Goal: Task Accomplishment & Management: Use online tool/utility

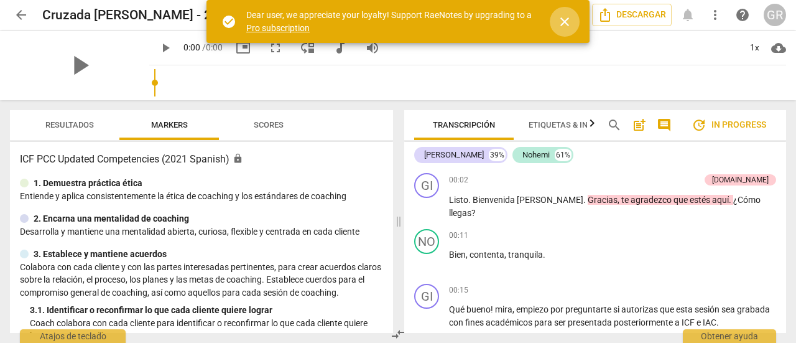
click at [563, 24] on span "close" at bounding box center [564, 21] width 15 height 15
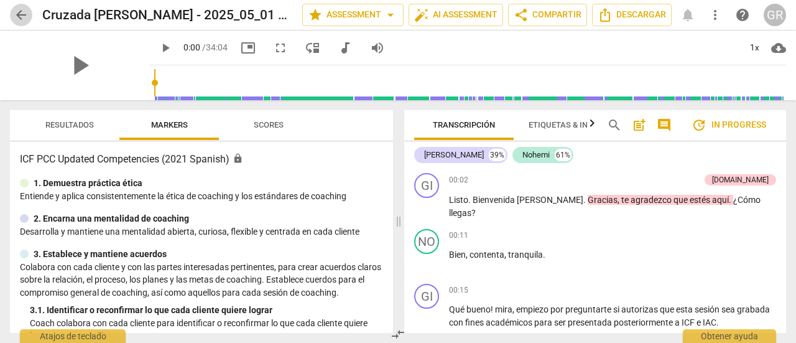
click at [24, 16] on span "arrow_back" at bounding box center [21, 14] width 15 height 15
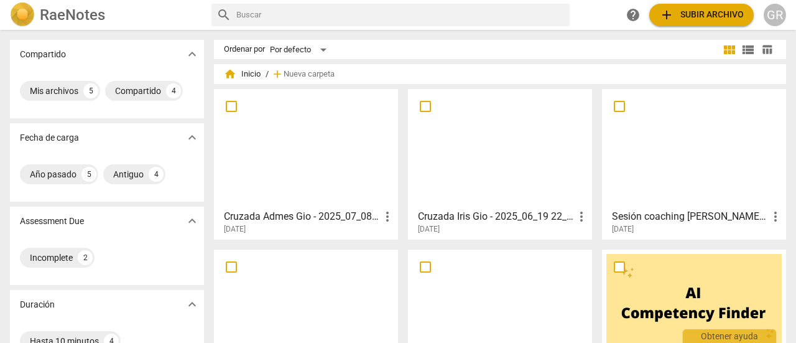
click at [86, 8] on h2 "RaeNotes" at bounding box center [72, 14] width 65 height 17
click at [730, 11] on span "add Subir archivo" at bounding box center [701, 14] width 85 height 15
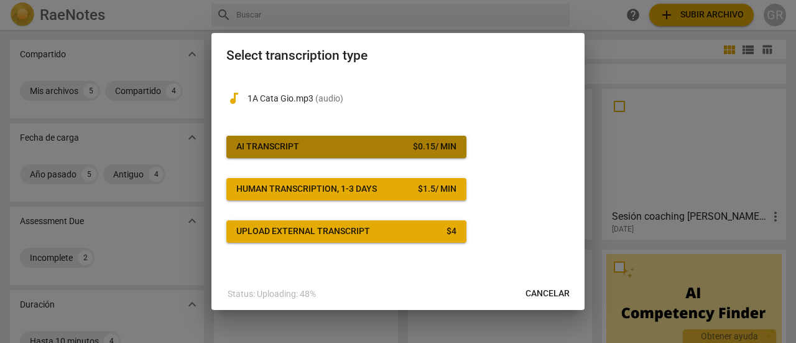
click at [422, 147] on div "$ 0.15 / min" at bounding box center [435, 147] width 44 height 12
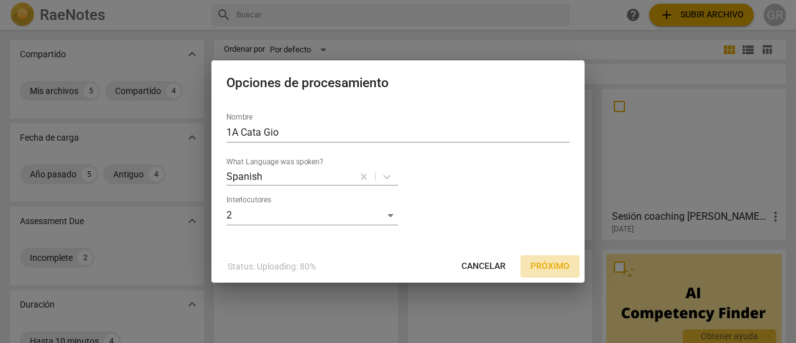
click at [553, 271] on span "Próximo" at bounding box center [550, 266] width 39 height 12
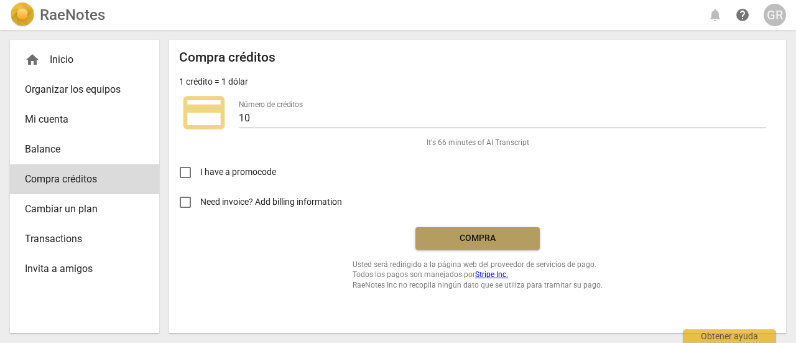
click at [486, 239] on span "Compra" at bounding box center [477, 238] width 104 height 12
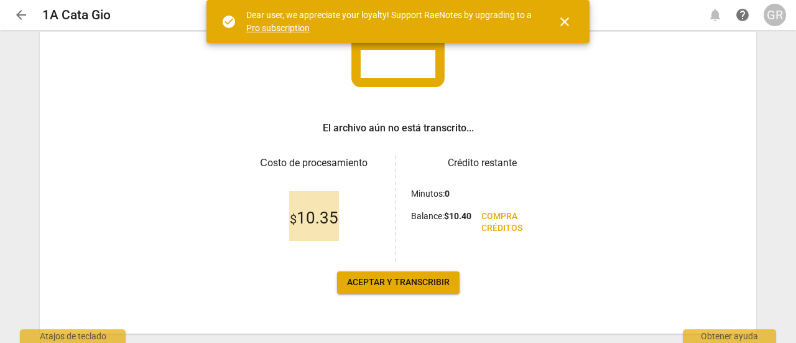
scroll to position [147, 0]
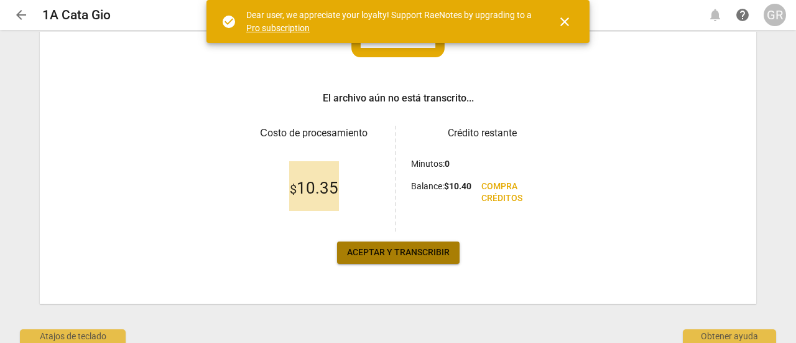
click at [382, 252] on span "Aceptar y transcribir" at bounding box center [398, 252] width 103 height 12
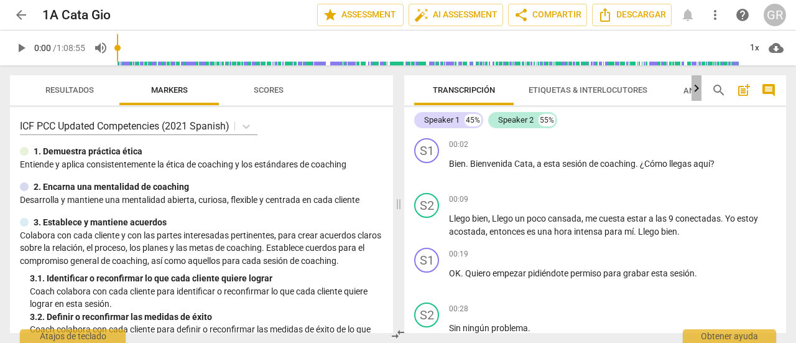
click at [695, 89] on icon "button" at bounding box center [696, 88] width 15 height 15
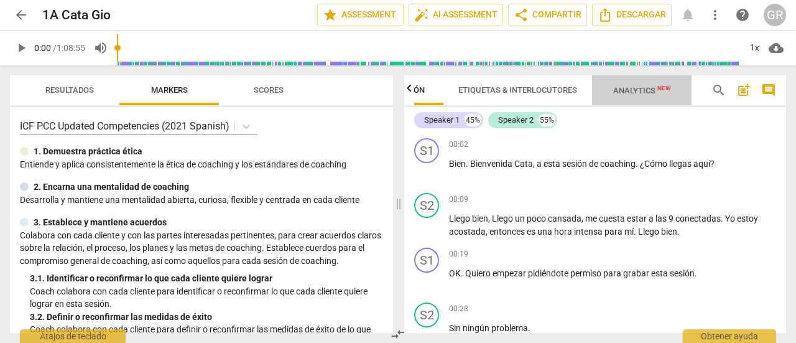
click at [656, 88] on span "Analytics New" at bounding box center [642, 90] width 58 height 9
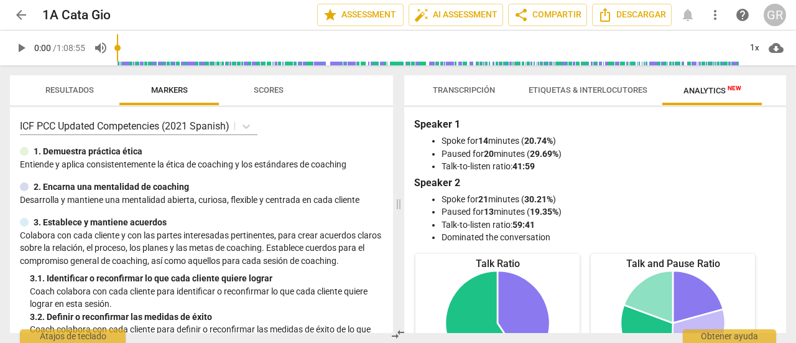
scroll to position [0, 0]
click at [461, 13] on span "auto_fix_high AI Assessment" at bounding box center [455, 14] width 83 height 15
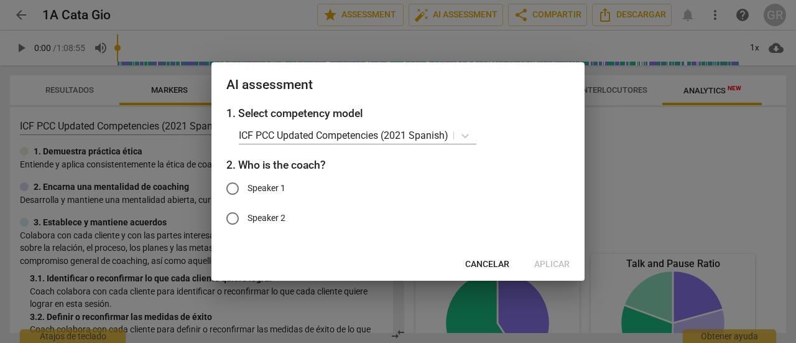
click at [50, 238] on div at bounding box center [398, 171] width 796 height 343
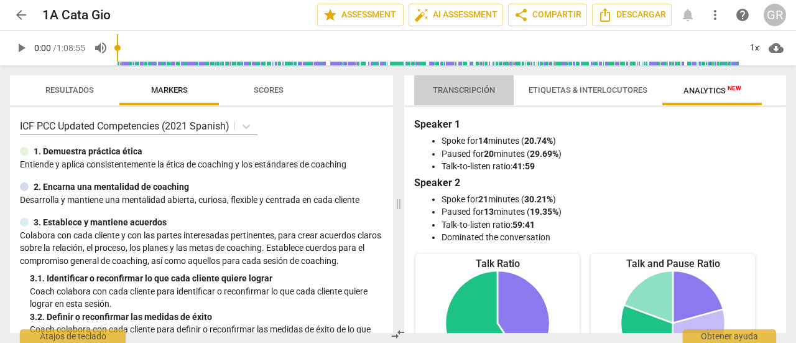
click at [464, 89] on span "Transcripción" at bounding box center [464, 89] width 62 height 9
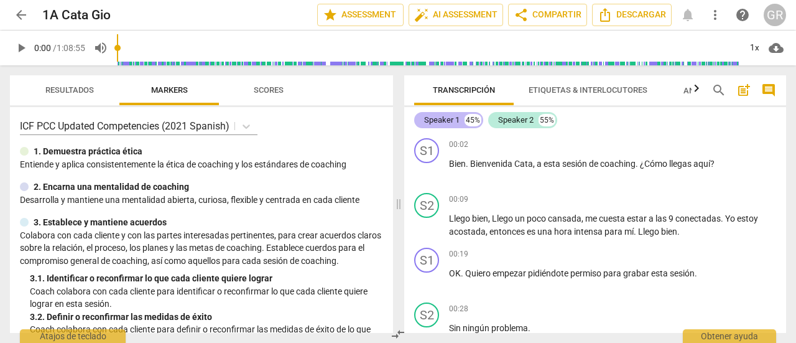
click at [449, 118] on div "Speaker 1" at bounding box center [441, 120] width 35 height 12
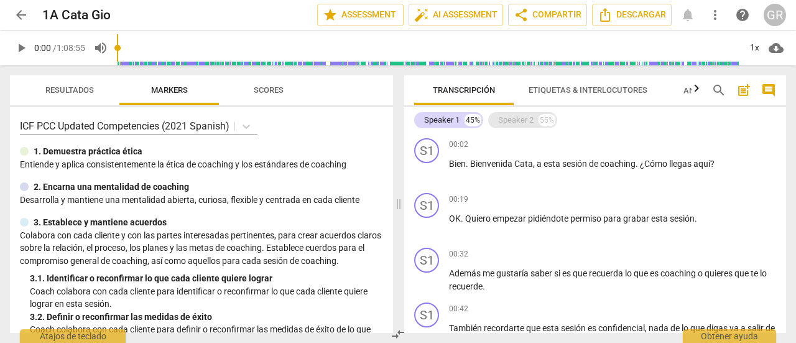
click at [514, 121] on div "Speaker 2" at bounding box center [515, 120] width 35 height 12
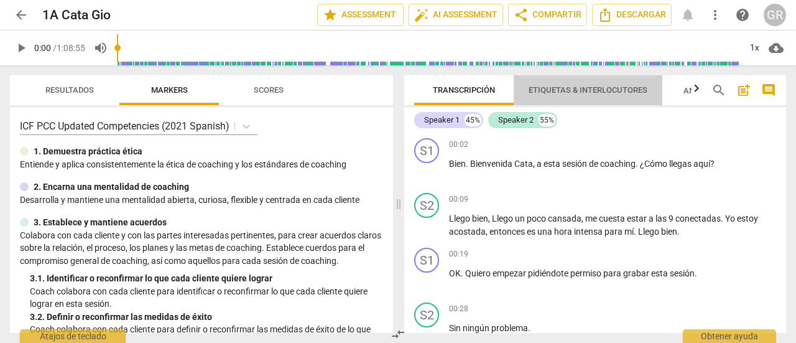
click at [587, 86] on span "Etiquetas & Interlocutores" at bounding box center [588, 89] width 119 height 9
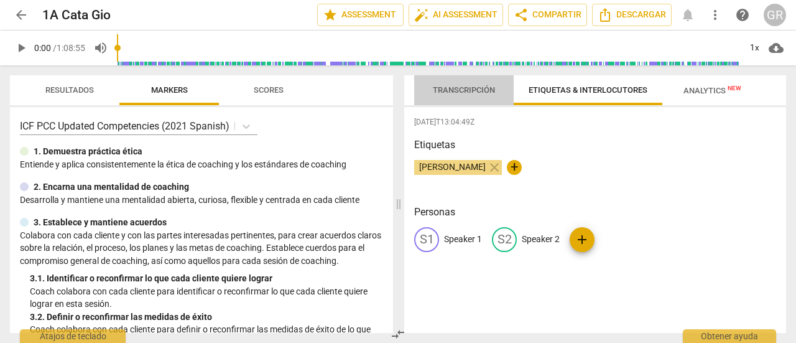
click at [461, 86] on span "Transcripción" at bounding box center [464, 89] width 62 height 9
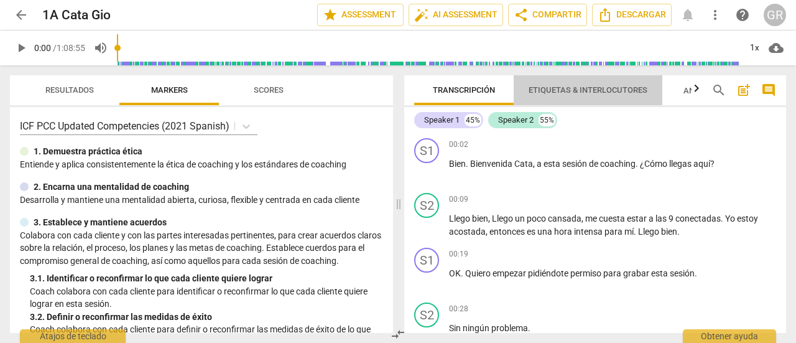
click at [563, 89] on span "Etiquetas & Interlocutores" at bounding box center [588, 89] width 119 height 9
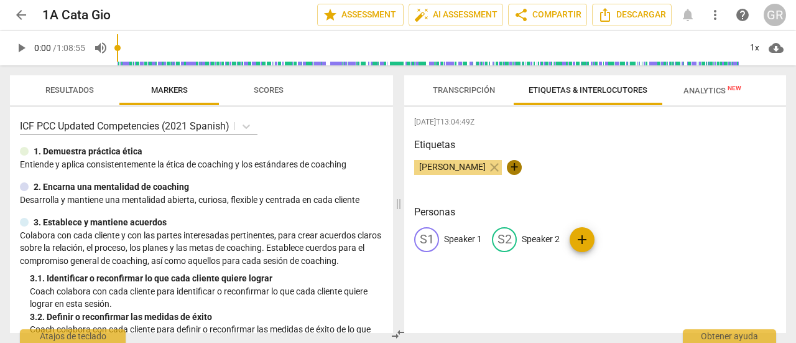
click at [507, 164] on span "+" at bounding box center [514, 167] width 15 height 15
click at [453, 237] on p "Speaker 1" at bounding box center [463, 239] width 38 height 13
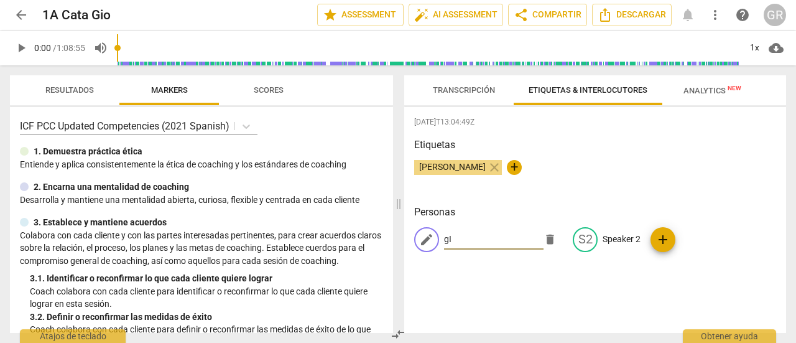
type input "g"
type input "[PERSON_NAME]"
click at [623, 241] on p "Speaker 2" at bounding box center [622, 239] width 38 height 13
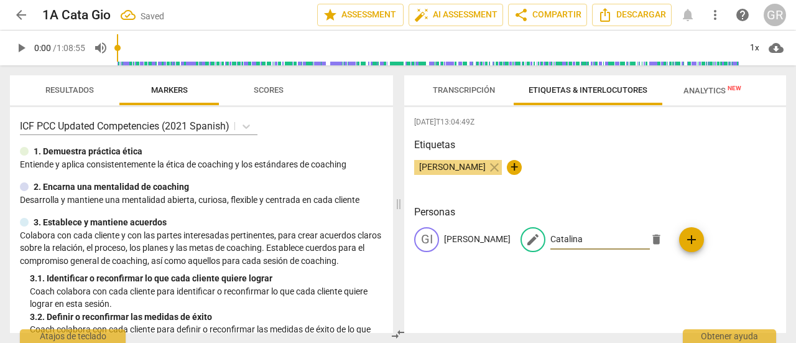
type input "Catalina"
click at [613, 285] on div "2025-08-15T13:04:49Z Etiquetas Giovi Rivera close + Personas GI Giovanna edit C…" at bounding box center [595, 220] width 382 height 226
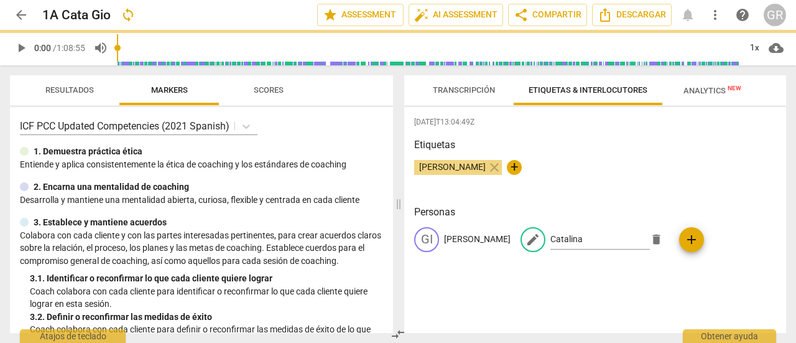
click at [457, 90] on span "Transcripción" at bounding box center [464, 89] width 62 height 9
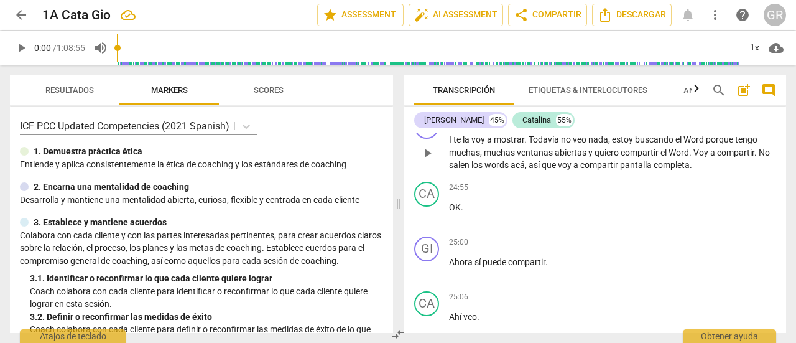
scroll to position [5439, 0]
click at [530, 146] on span "Todavía" at bounding box center [545, 141] width 32 height 10
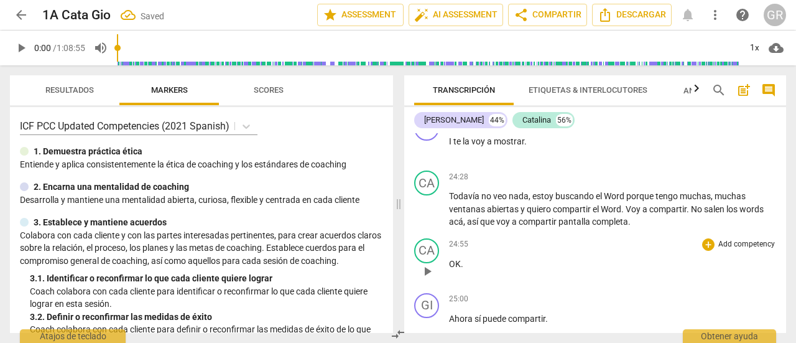
click at [457, 282] on div "24:55 + Add competency keyboard_arrow_right OK ." at bounding box center [612, 260] width 327 height 45
click at [451, 269] on span "OK" at bounding box center [455, 264] width 12 height 10
click at [531, 201] on span "," at bounding box center [531, 196] width 4 height 10
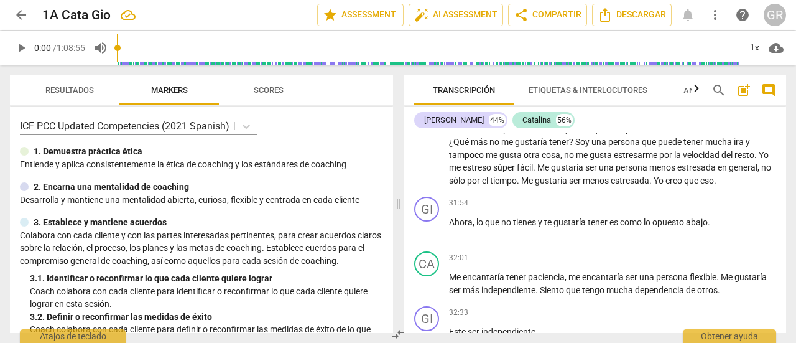
scroll to position [6857, 0]
click at [591, 210] on div "31:54 + Add competency keyboard_arrow_right" at bounding box center [612, 203] width 327 height 12
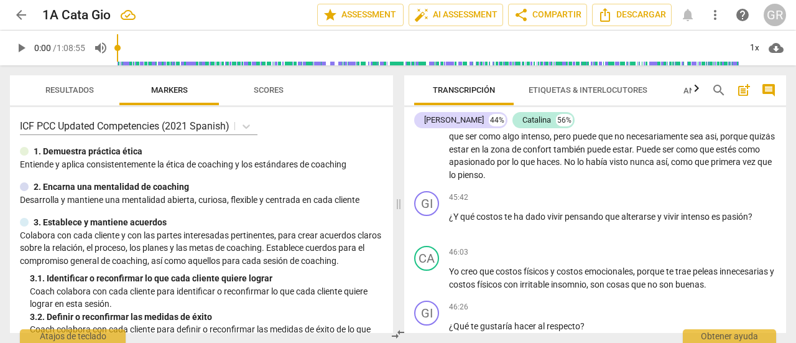
scroll to position [10109, 0]
click at [591, 236] on div "45:42 + Add competency keyboard_arrow_right ¿Y qué costos te ha dado vivir pens…" at bounding box center [612, 214] width 327 height 45
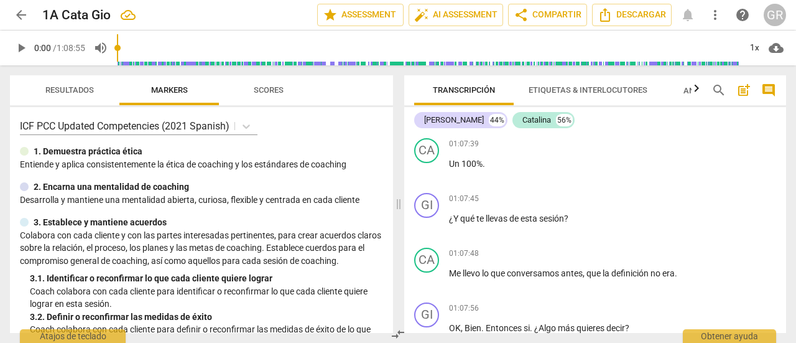
scroll to position [15619, 0]
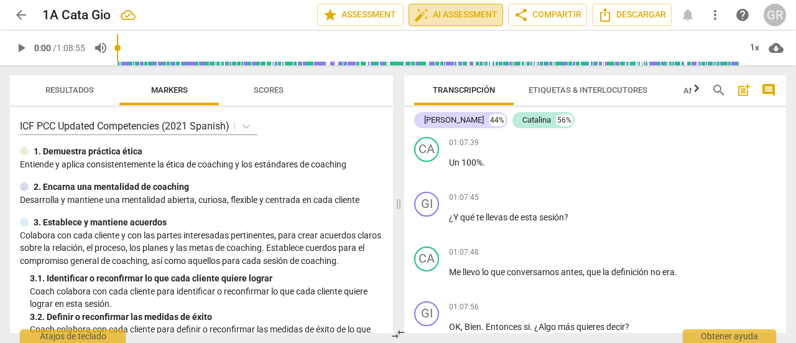
click at [466, 14] on span "auto_fix_high AI Assessment" at bounding box center [455, 14] width 83 height 15
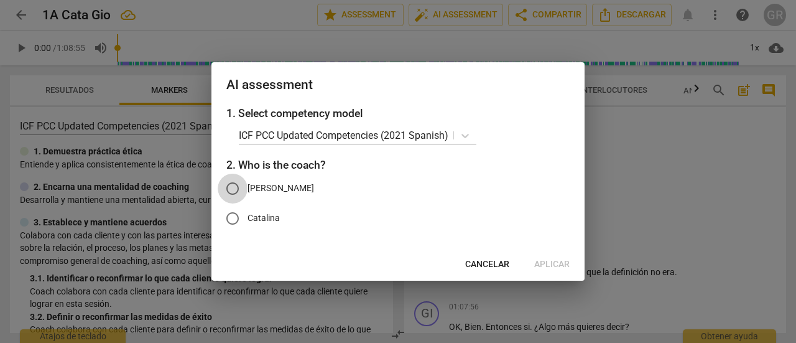
click at [233, 188] on input "[PERSON_NAME]" at bounding box center [233, 189] width 30 height 30
radio input "true"
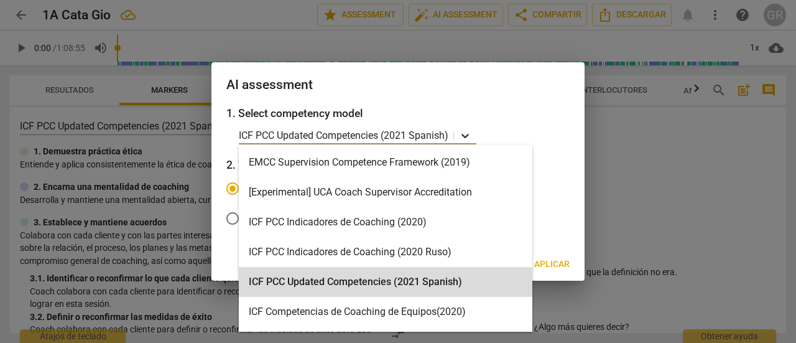
click at [466, 135] on icon at bounding box center [465, 135] width 12 height 12
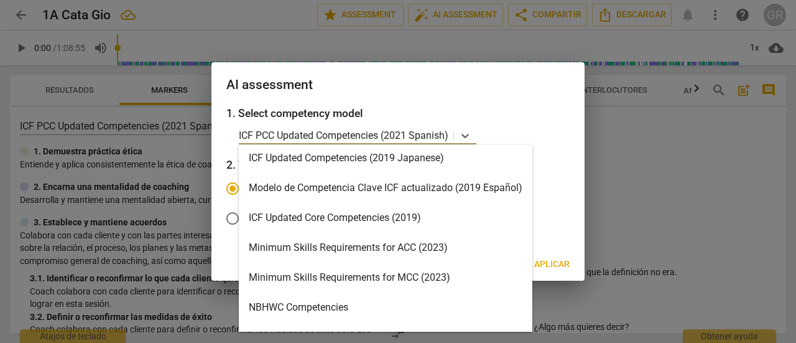
scroll to position [184, 0]
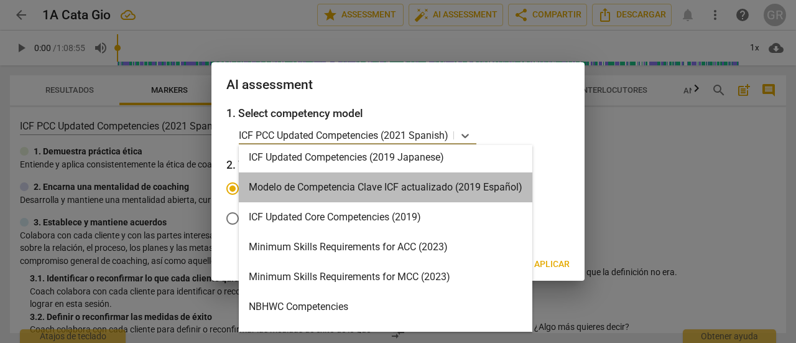
click at [413, 188] on div "Modelo de Competencia Clave ICF actualizado (2019 Español)" at bounding box center [386, 187] width 294 height 30
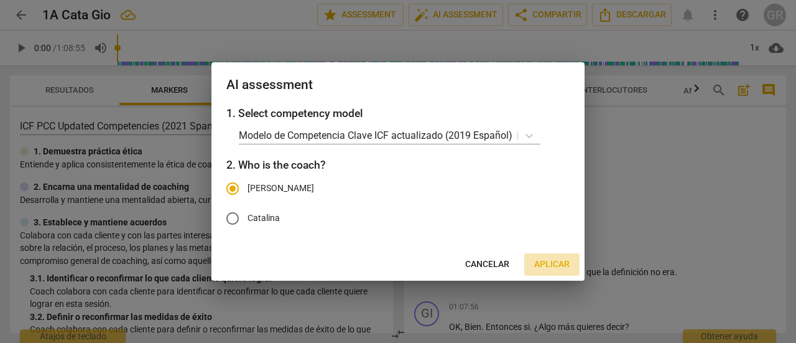
click at [561, 263] on span "Aplicar" at bounding box center [551, 264] width 35 height 12
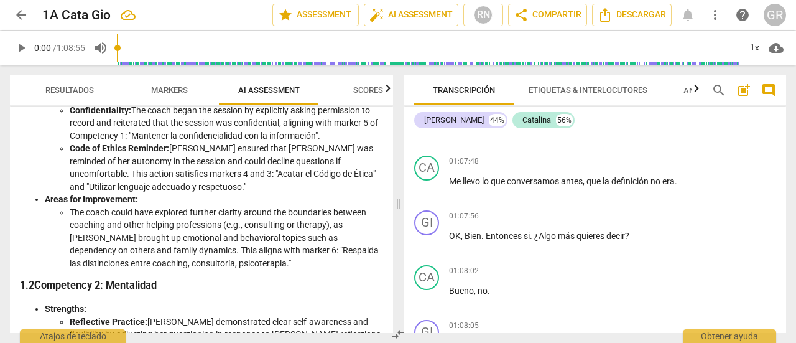
scroll to position [0, 0]
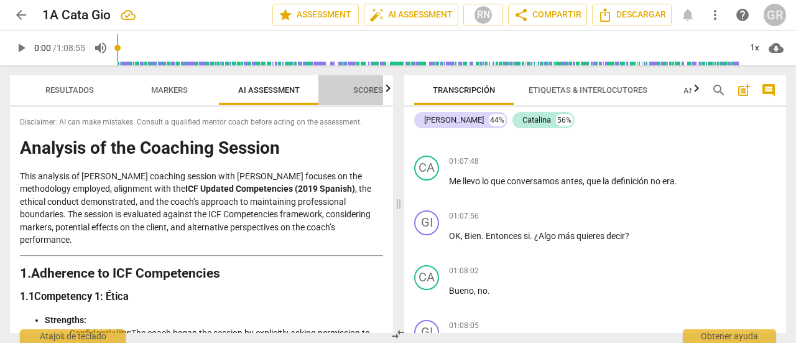
click at [366, 89] on span "Scores" at bounding box center [368, 89] width 30 height 9
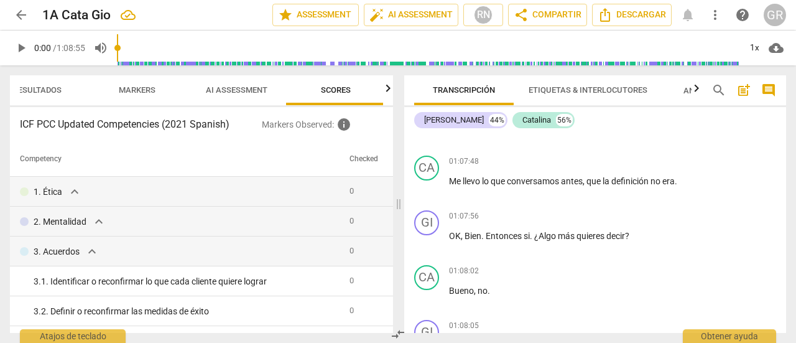
scroll to position [0, 35]
click at [136, 93] on span "Markers" at bounding box center [134, 89] width 37 height 9
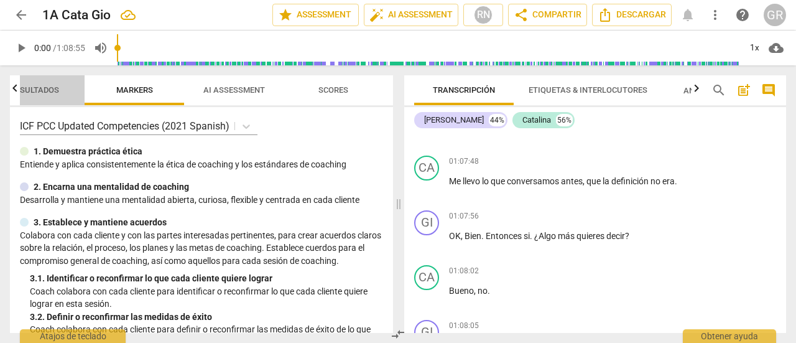
click at [45, 89] on span "Resultados" at bounding box center [35, 89] width 49 height 9
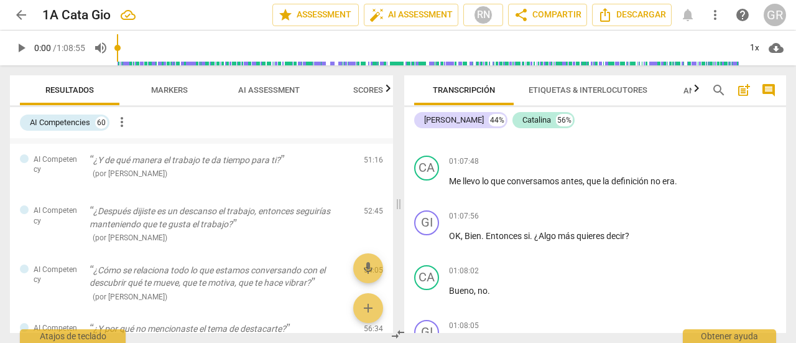
scroll to position [2283, 0]
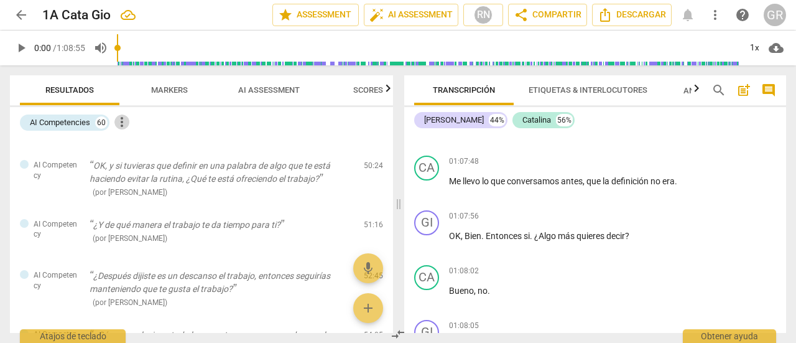
click at [123, 123] on span "more_vert" at bounding box center [121, 121] width 15 height 15
drag, startPoint x: 78, startPoint y: 114, endPoint x: 73, endPoint y: 123, distance: 10.6
click at [73, 123] on div at bounding box center [398, 171] width 796 height 343
click at [73, 123] on div "AI Competencies" at bounding box center [60, 122] width 60 height 12
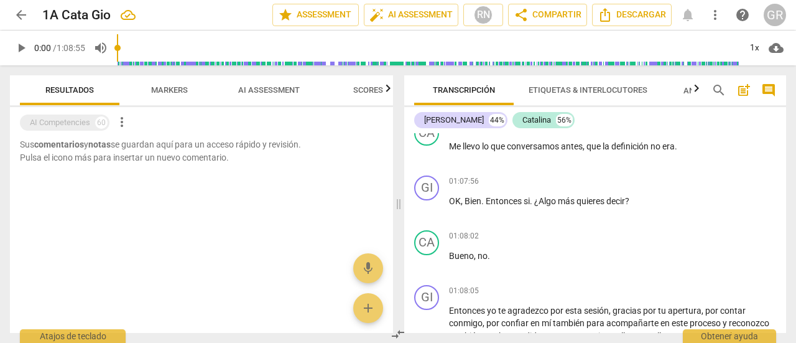
scroll to position [15709, 0]
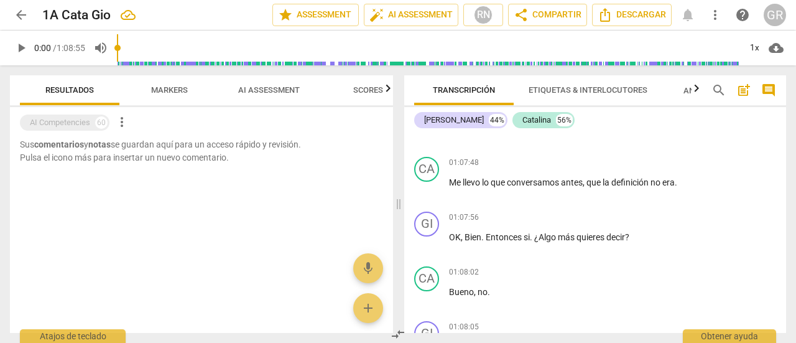
click at [73, 123] on div "AI Competencies" at bounding box center [60, 122] width 60 height 12
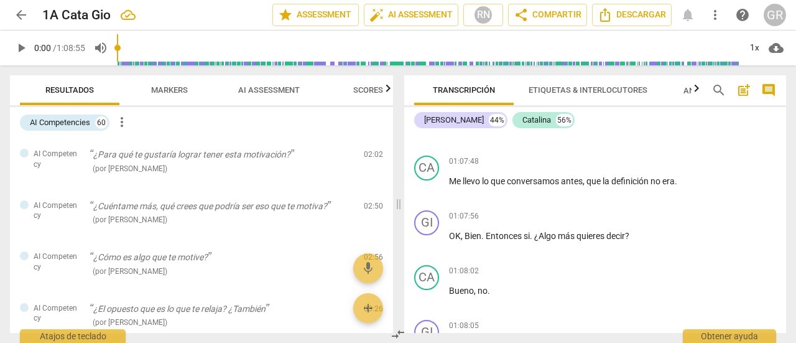
click at [73, 123] on div "AI Competencies" at bounding box center [60, 122] width 60 height 12
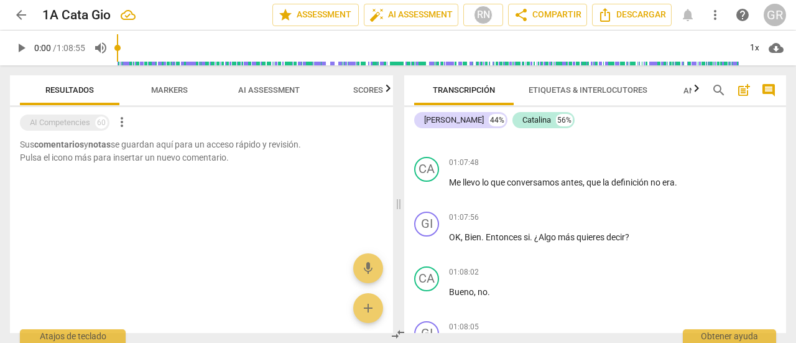
click at [73, 123] on div "AI Competencies" at bounding box center [60, 122] width 60 height 12
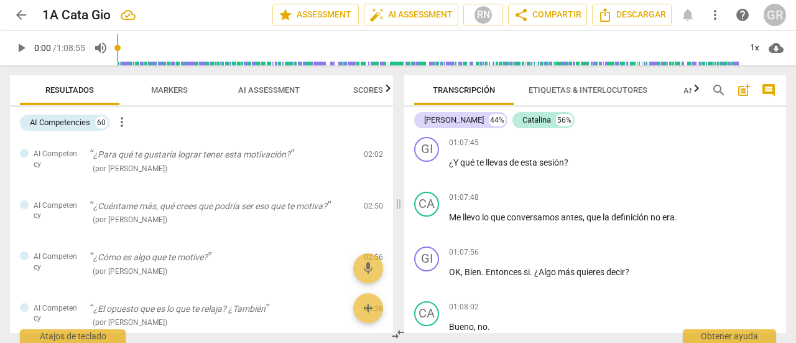
scroll to position [15745, 0]
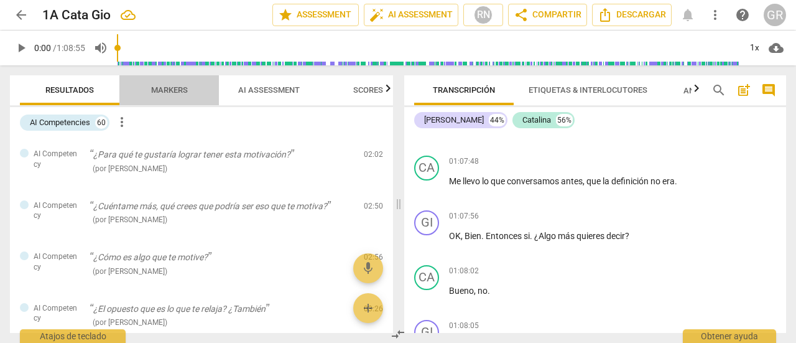
click at [169, 90] on span "Markers" at bounding box center [169, 89] width 37 height 9
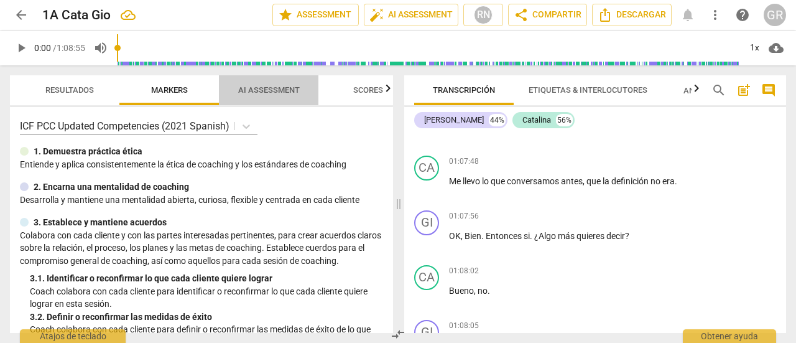
click at [263, 93] on span "AI Assessment" at bounding box center [269, 89] width 62 height 9
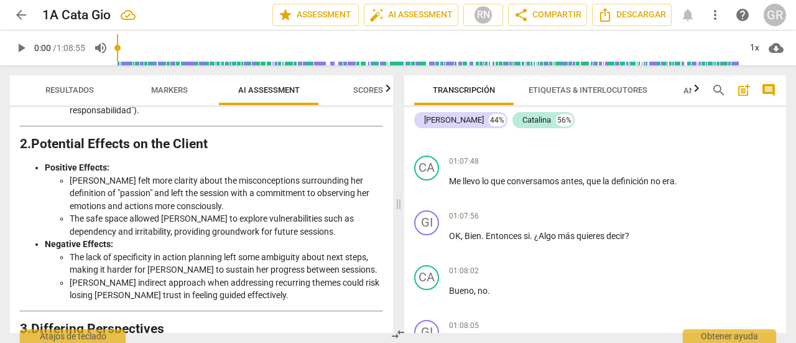
scroll to position [1909, 0]
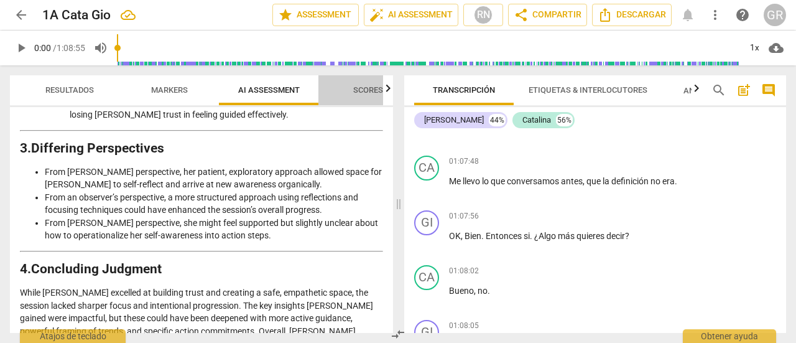
click at [365, 93] on span "Scores" at bounding box center [368, 89] width 30 height 9
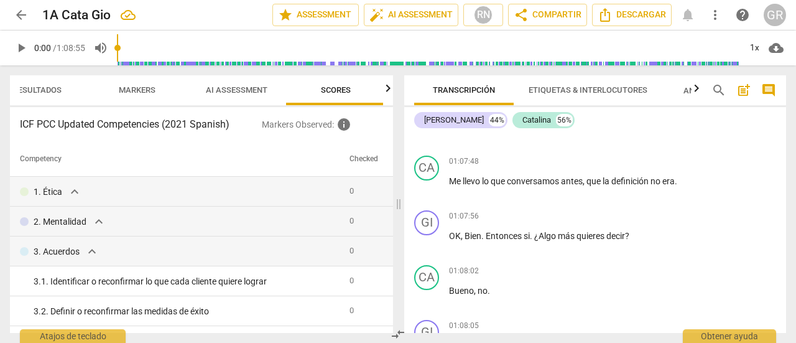
scroll to position [0, 35]
click at [225, 83] on span "AI Assessment" at bounding box center [233, 90] width 91 height 17
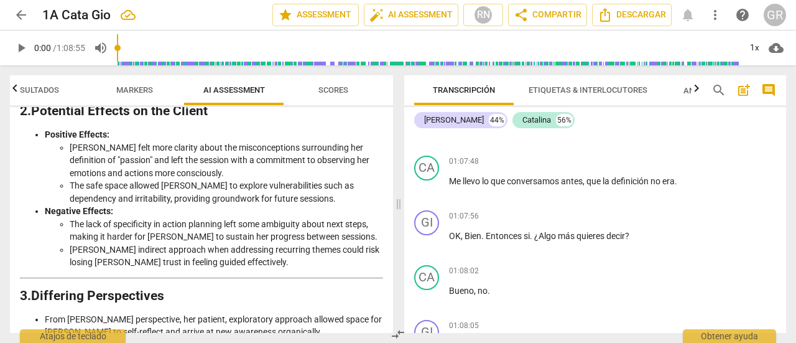
scroll to position [1909, 0]
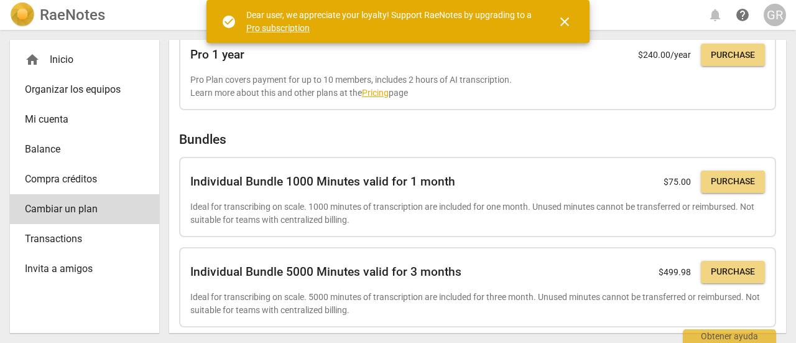
scroll to position [430, 0]
